Goal: Task Accomplishment & Management: Manage account settings

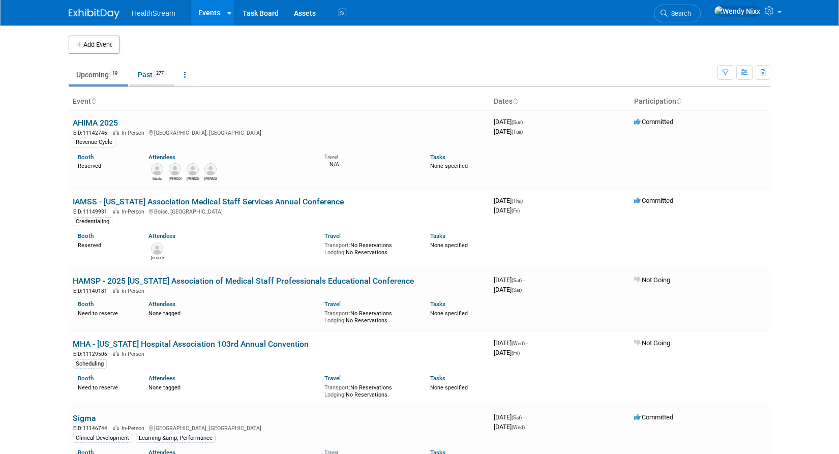
click at [152, 71] on link "Past 277" at bounding box center [152, 74] width 44 height 19
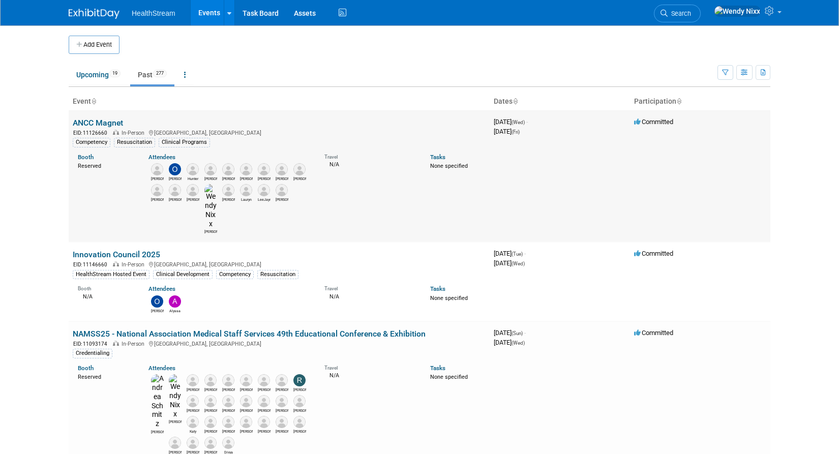
click at [113, 120] on link "ANCC Magnet" at bounding box center [98, 123] width 50 height 10
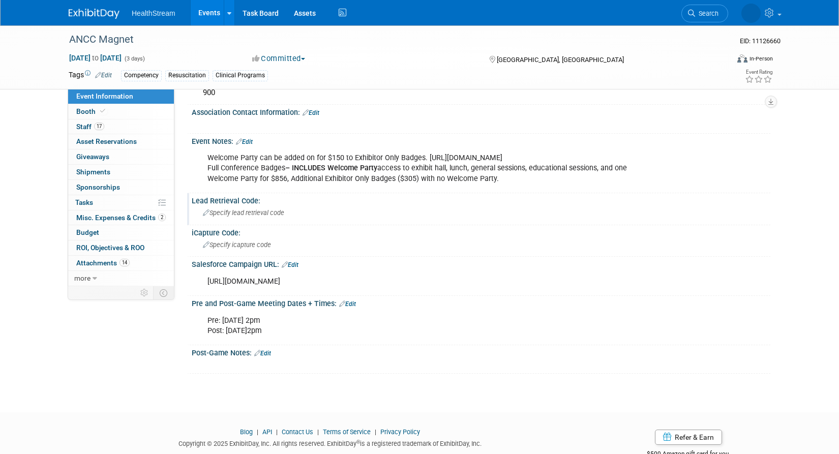
scroll to position [356, 0]
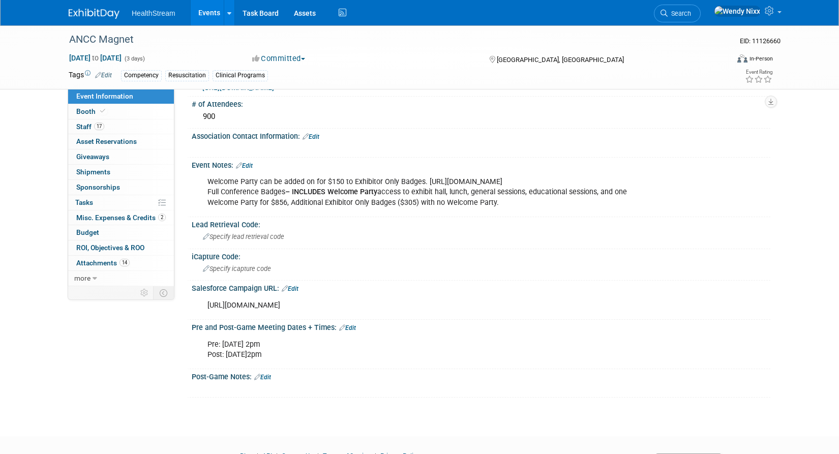
click at [250, 163] on link "Edit" at bounding box center [244, 165] width 17 height 7
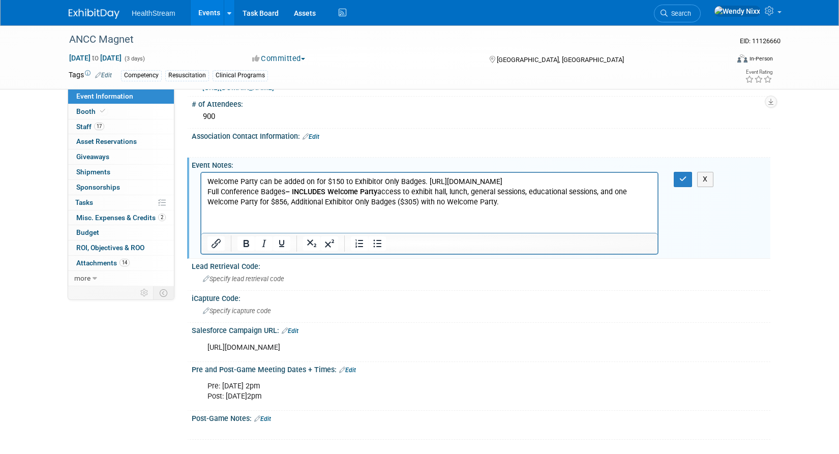
scroll to position [0, 0]
click at [506, 204] on p "Welcome Party can be added on for $150 to Exhibitor Only Badges. https://magnet…" at bounding box center [429, 192] width 444 height 31
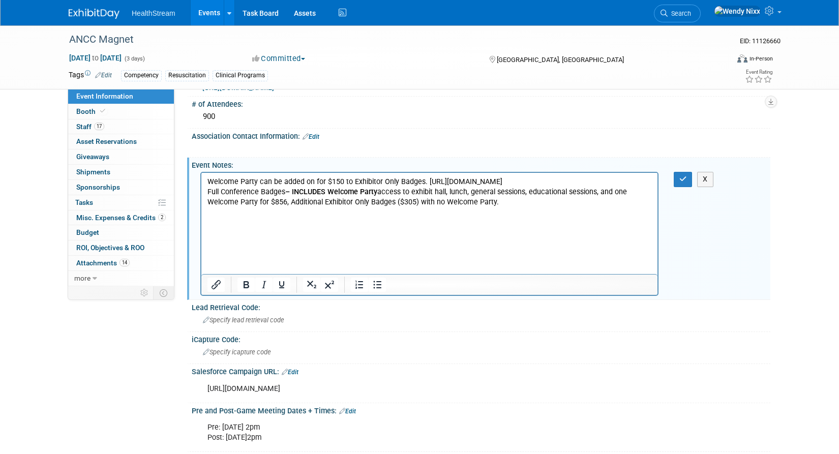
click at [209, 233] on p "Rich Text Area. Press ALT-0 for help." at bounding box center [429, 233] width 444 height 10
click at [214, 234] on p "16,000 nurses and healthcare execs and 400 exhibitors" at bounding box center [429, 233] width 444 height 10
click at [402, 231] on p "13,000 nurses and healthcare execs and 400 exhibitors" at bounding box center [429, 233] width 444 height 10
click at [682, 176] on icon "button" at bounding box center [683, 178] width 8 height 7
